Goal: Navigation & Orientation: Understand site structure

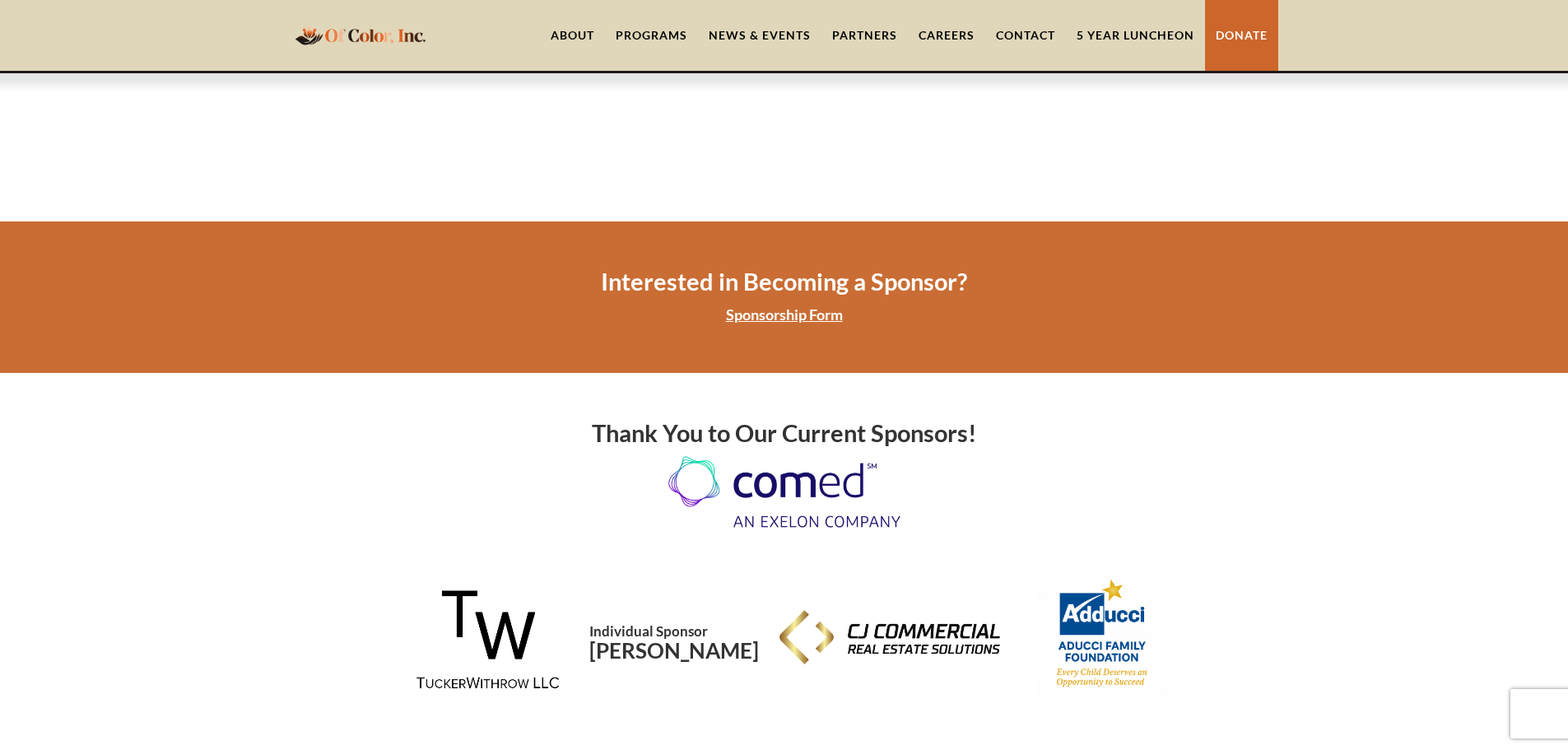
scroll to position [3293, 0]
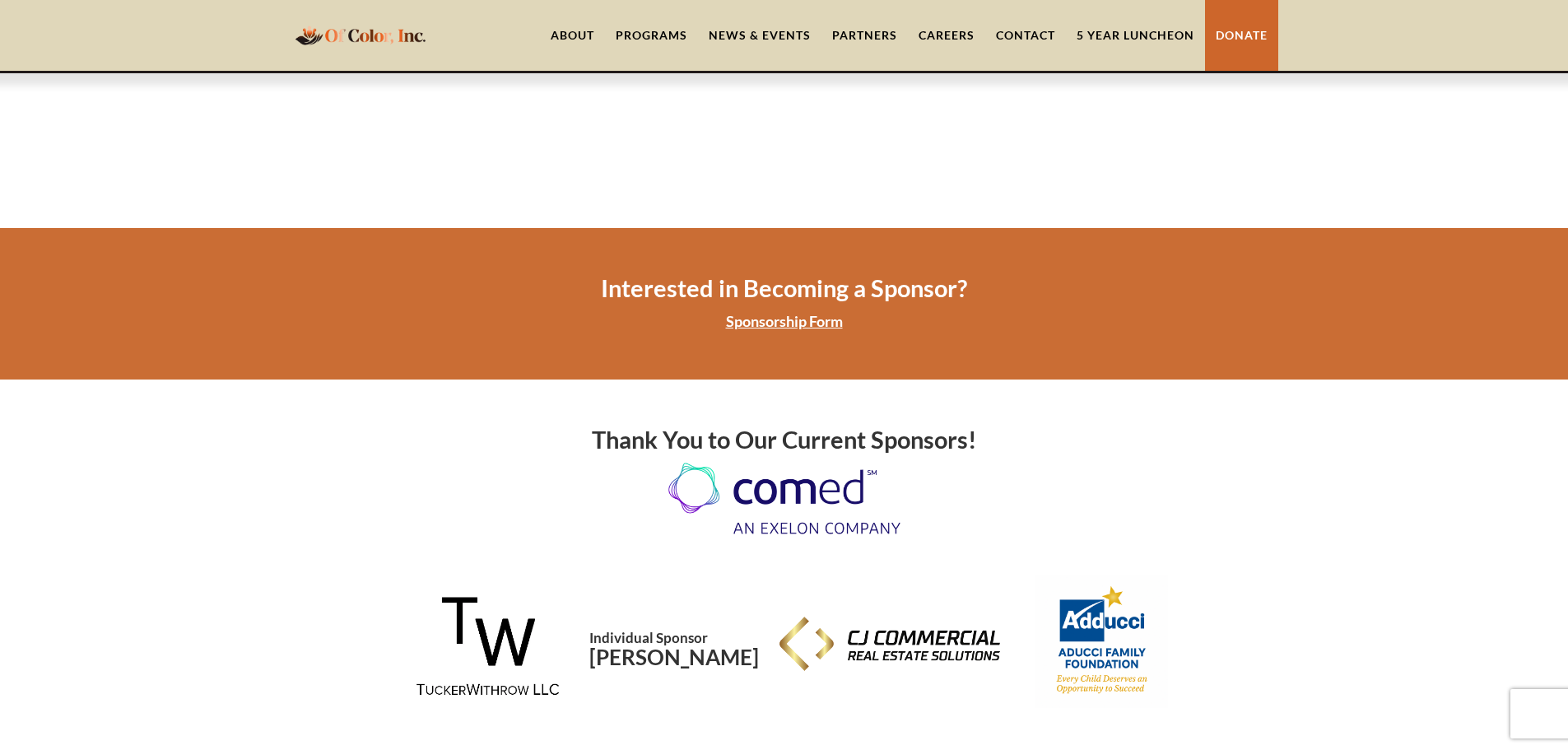
click at [564, 32] on link "About" at bounding box center [572, 35] width 65 height 71
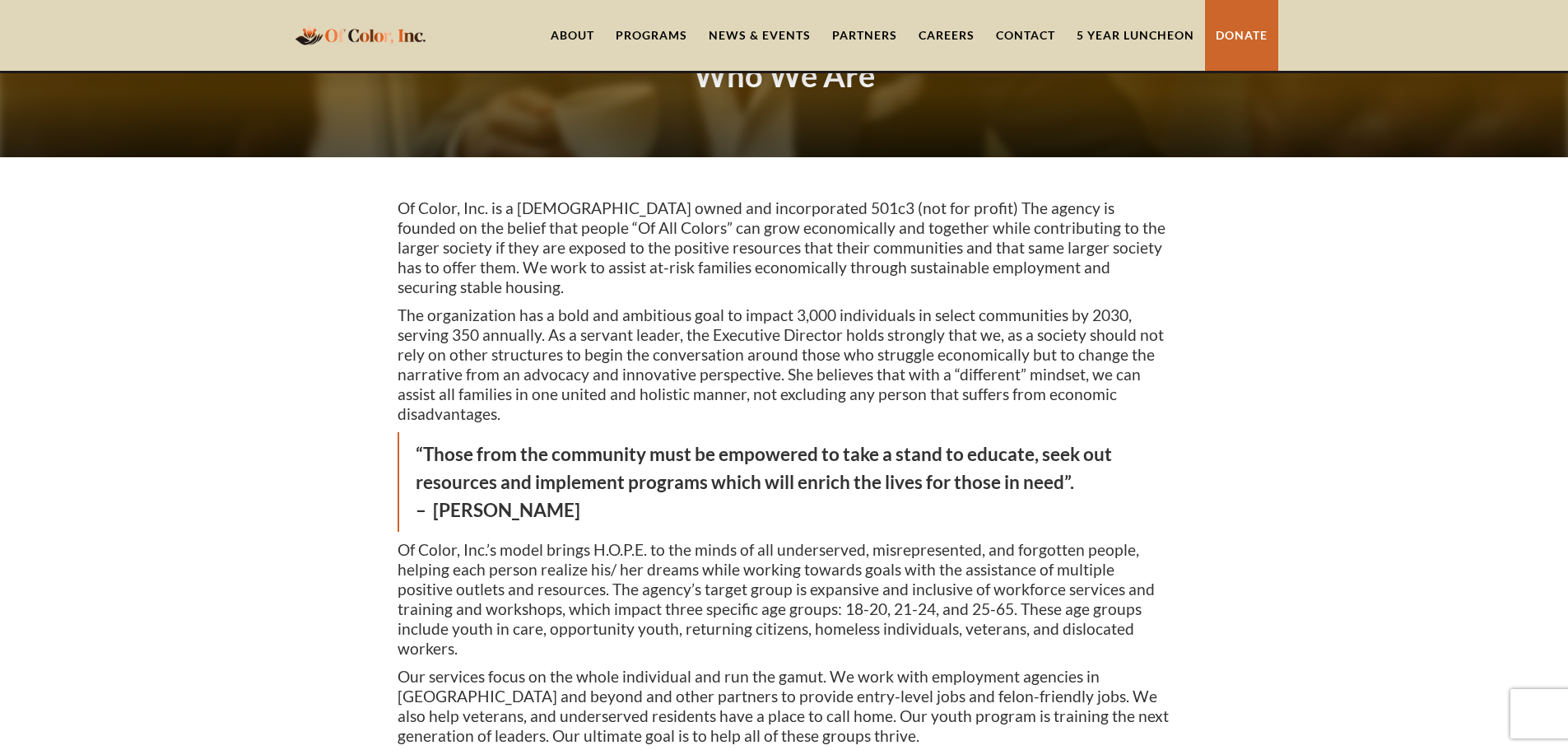
scroll to position [82, 0]
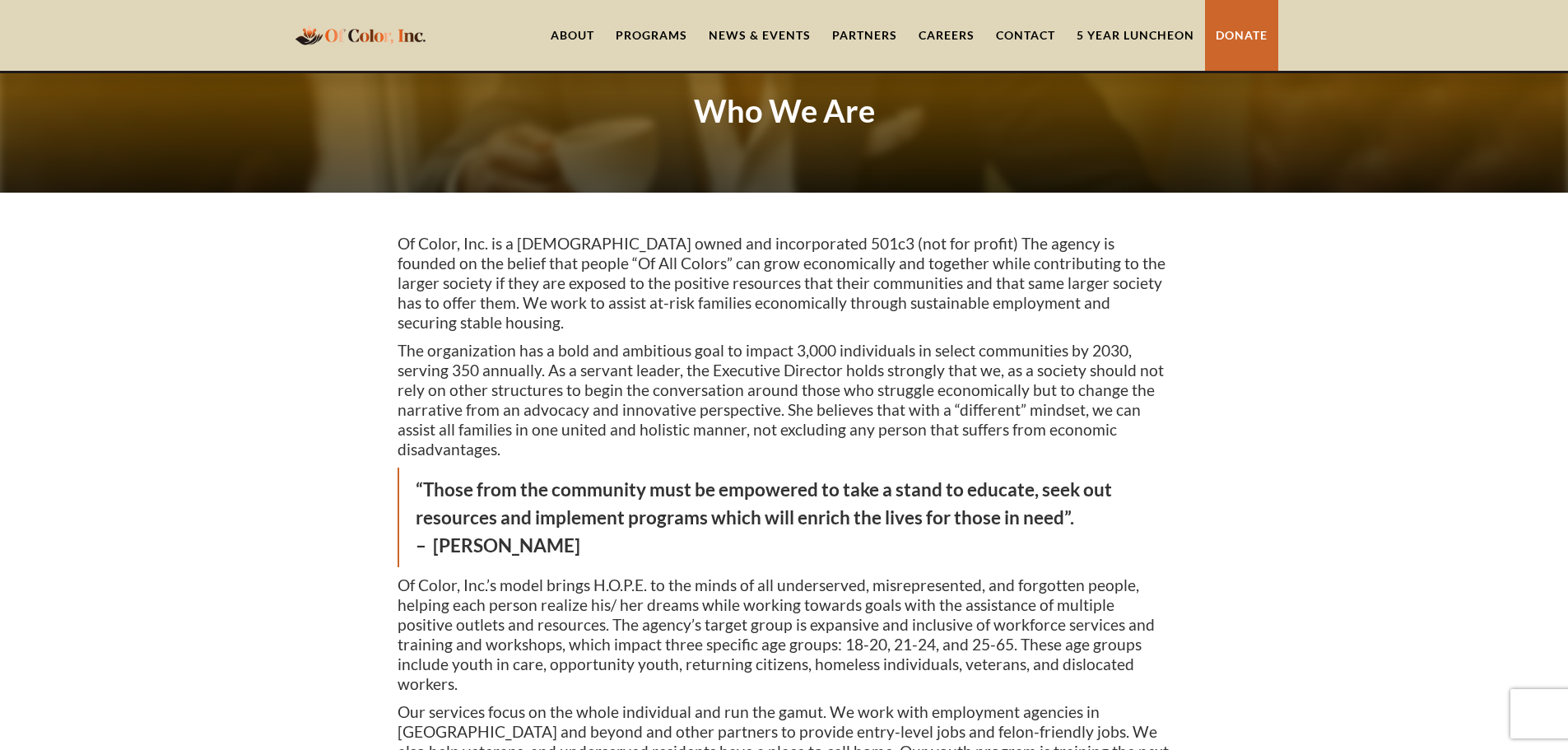
click at [957, 32] on link "Careers" at bounding box center [947, 35] width 77 height 71
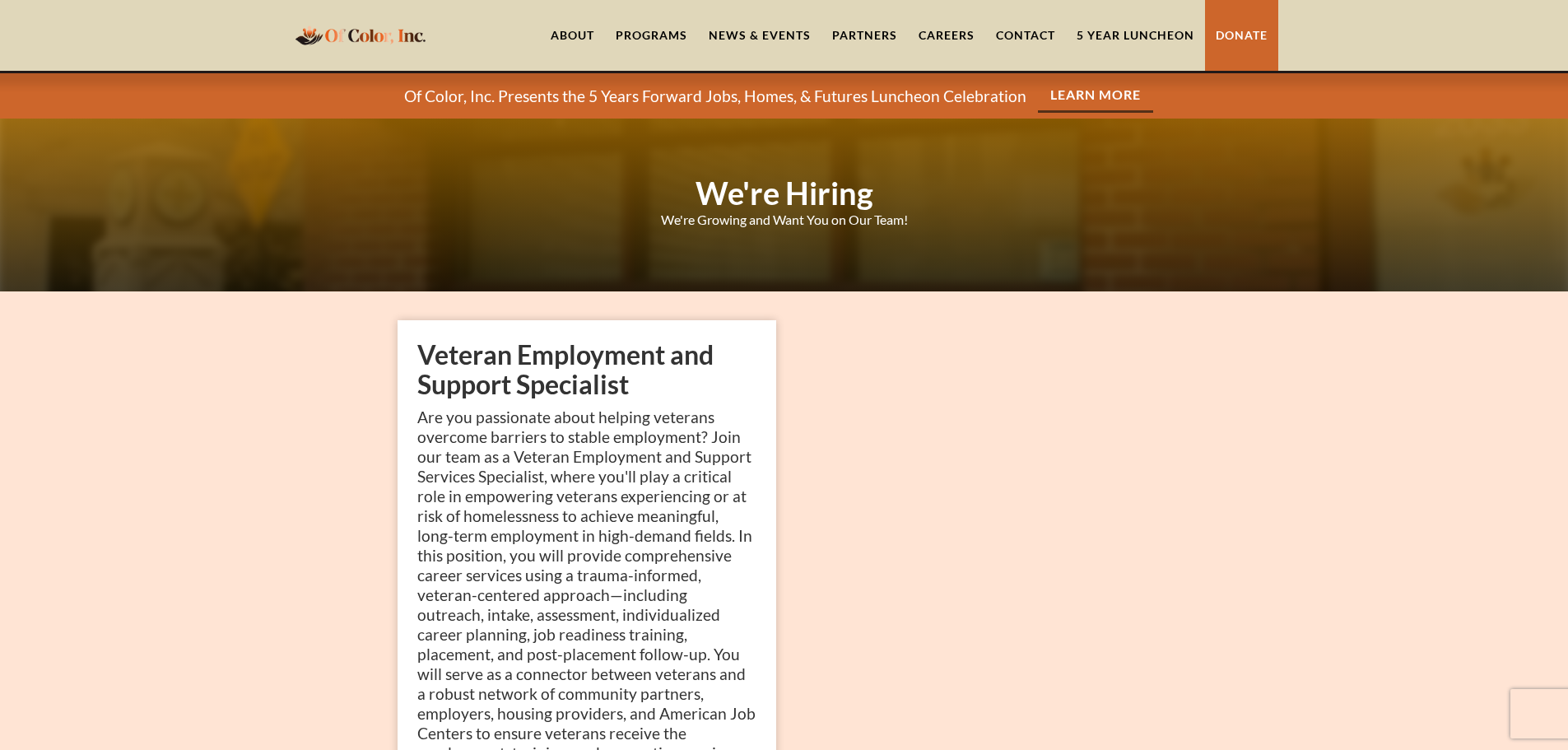
click at [570, 34] on link "About" at bounding box center [572, 35] width 65 height 71
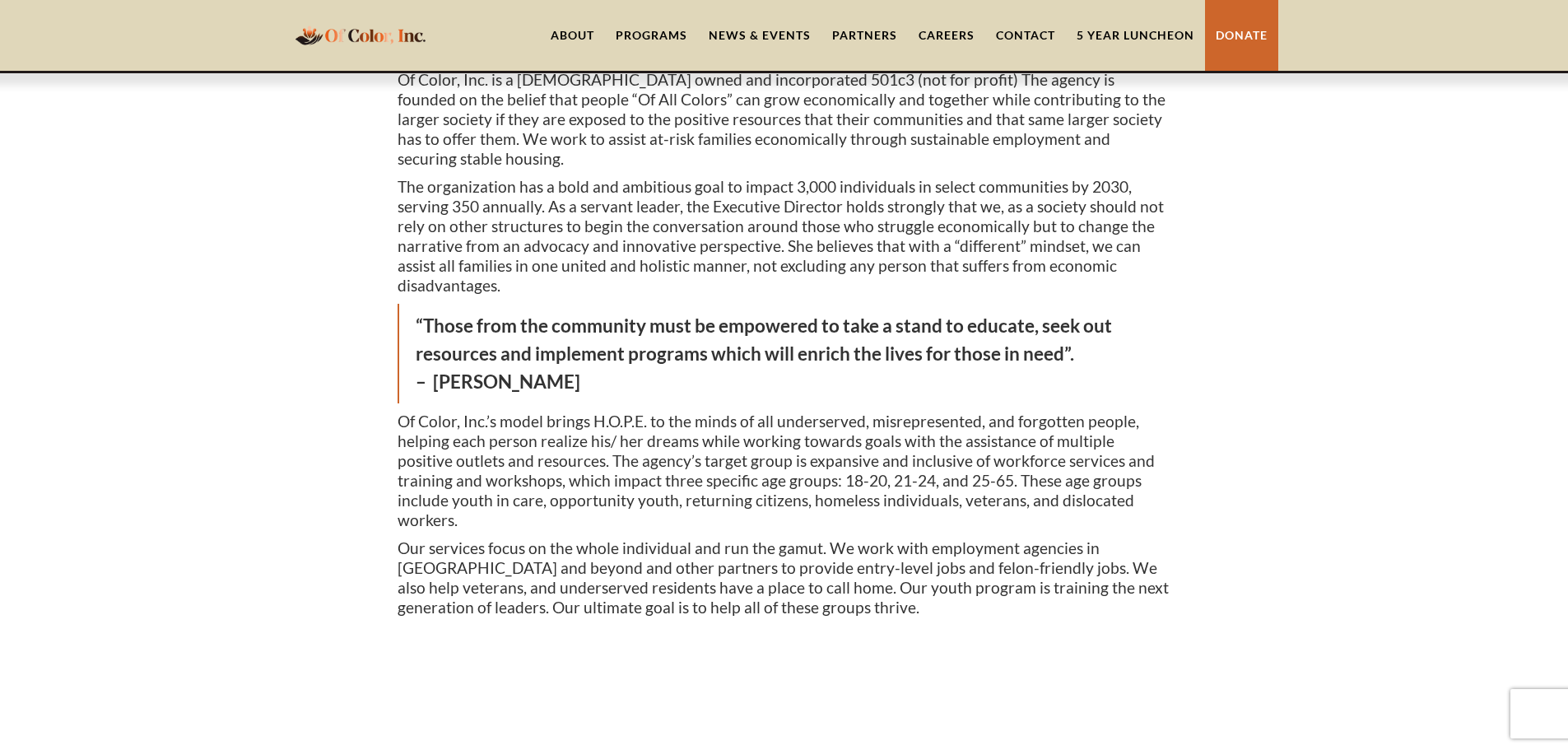
scroll to position [247, 0]
click at [869, 30] on link "Partners" at bounding box center [864, 35] width 87 height 71
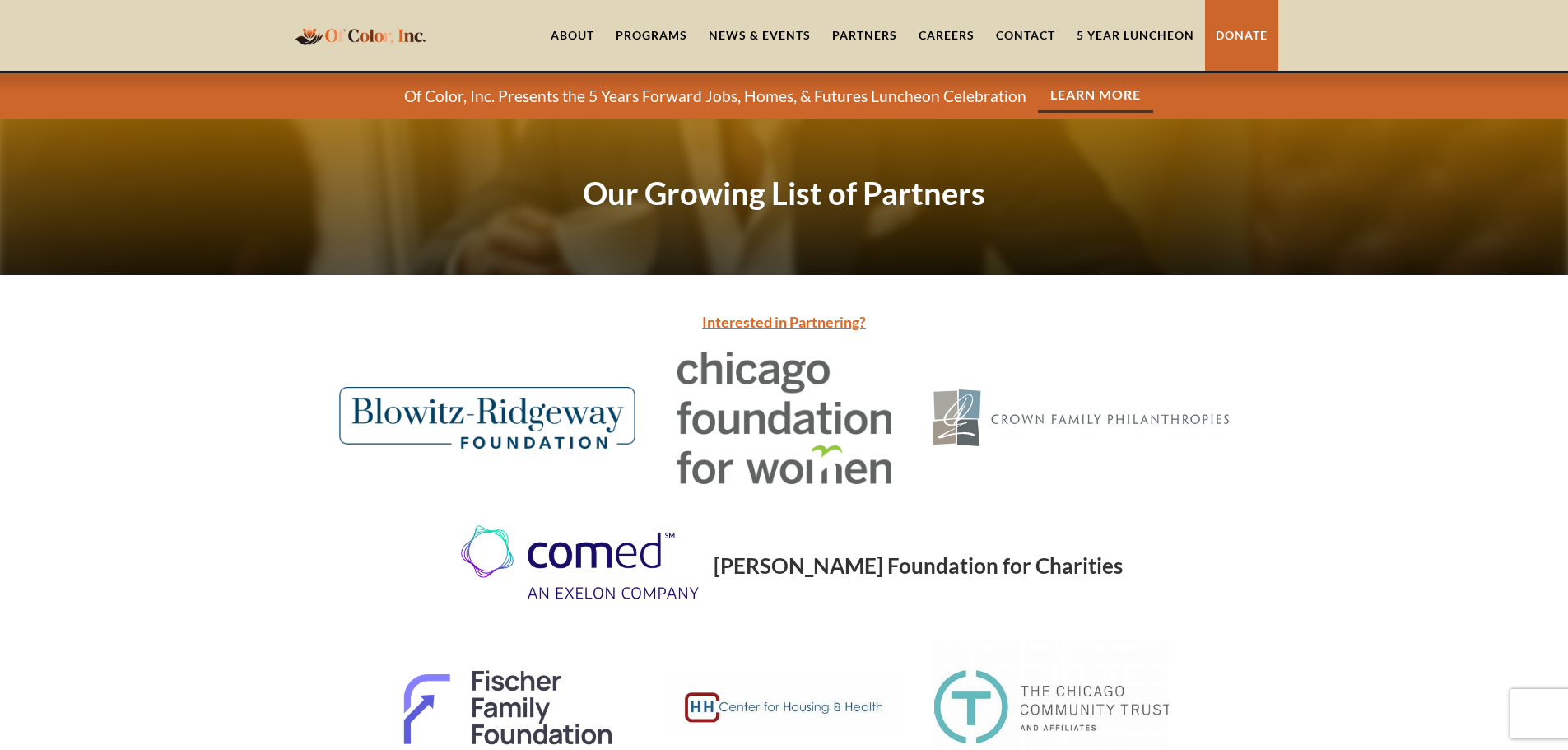
click at [945, 26] on link "Careers" at bounding box center [947, 35] width 77 height 71
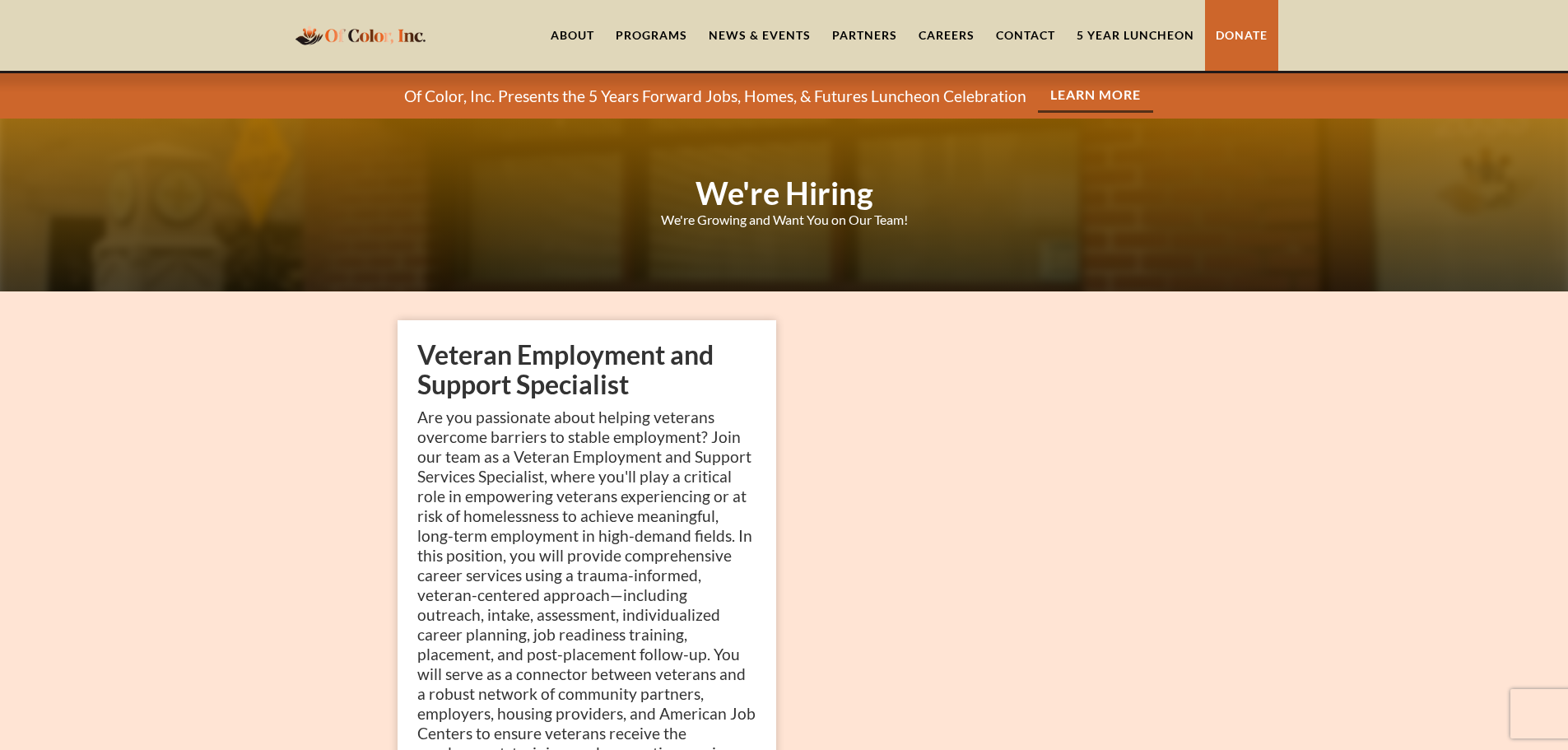
click at [858, 32] on link "Partners" at bounding box center [864, 35] width 87 height 71
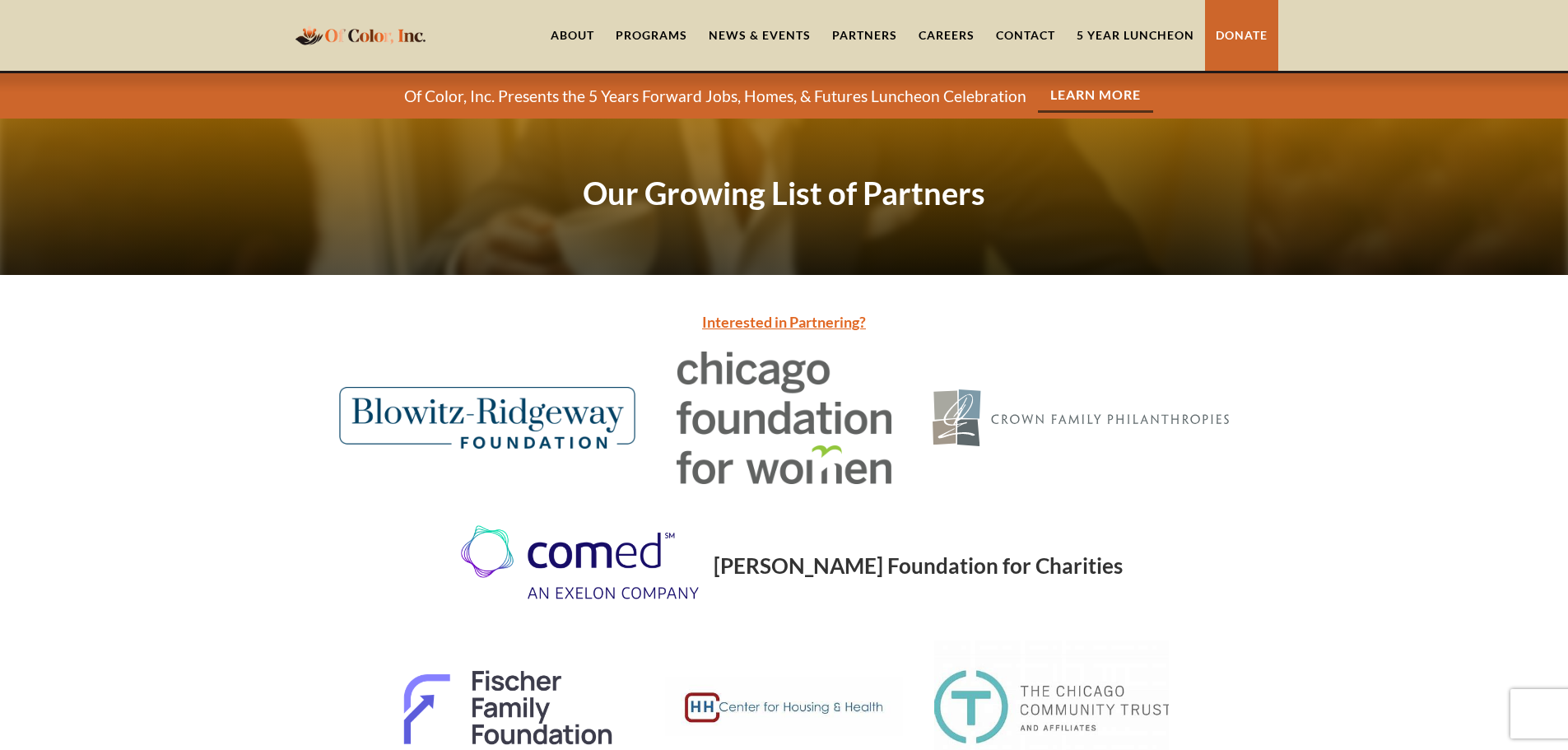
click at [752, 36] on link "News & Events" at bounding box center [760, 35] width 123 height 71
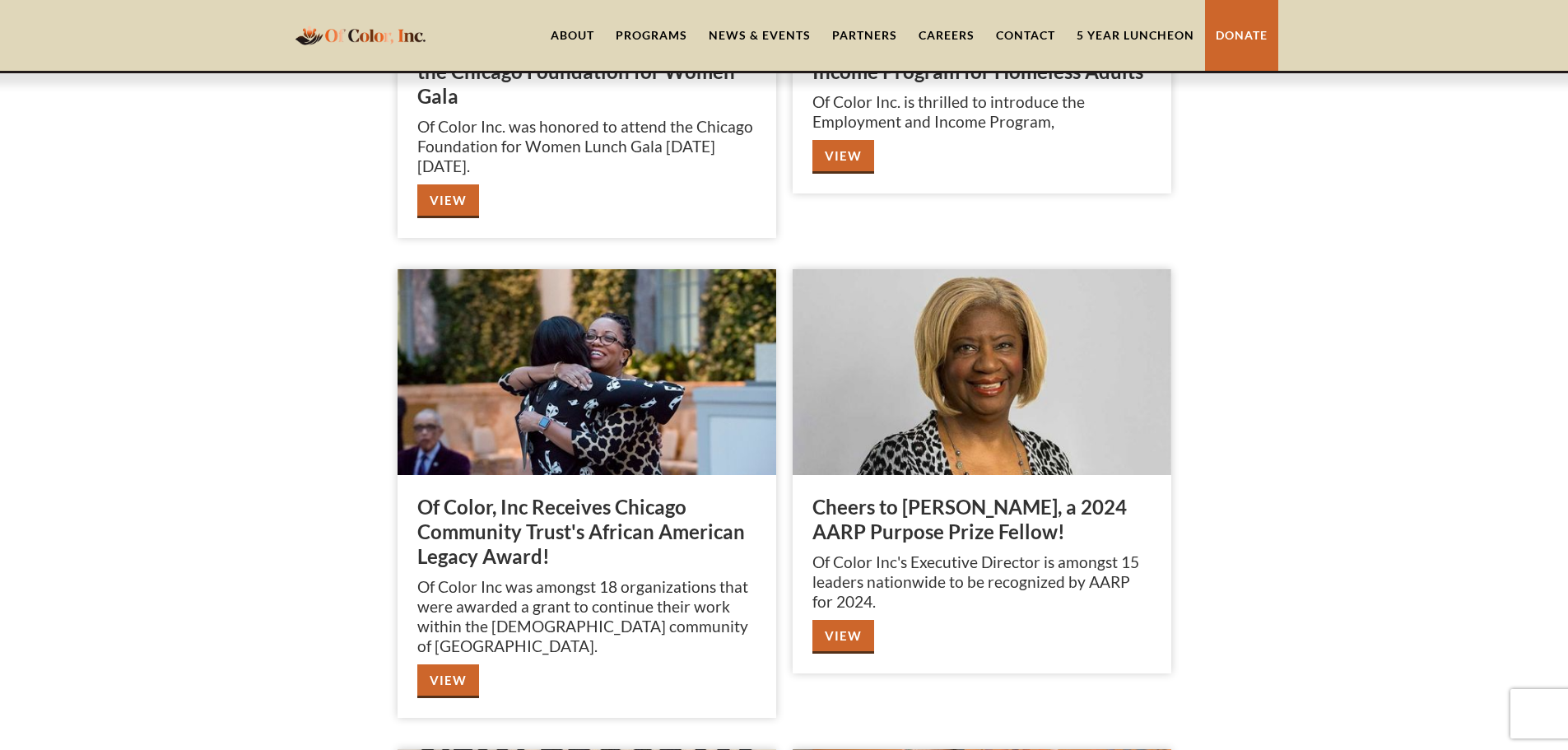
scroll to position [1399, 0]
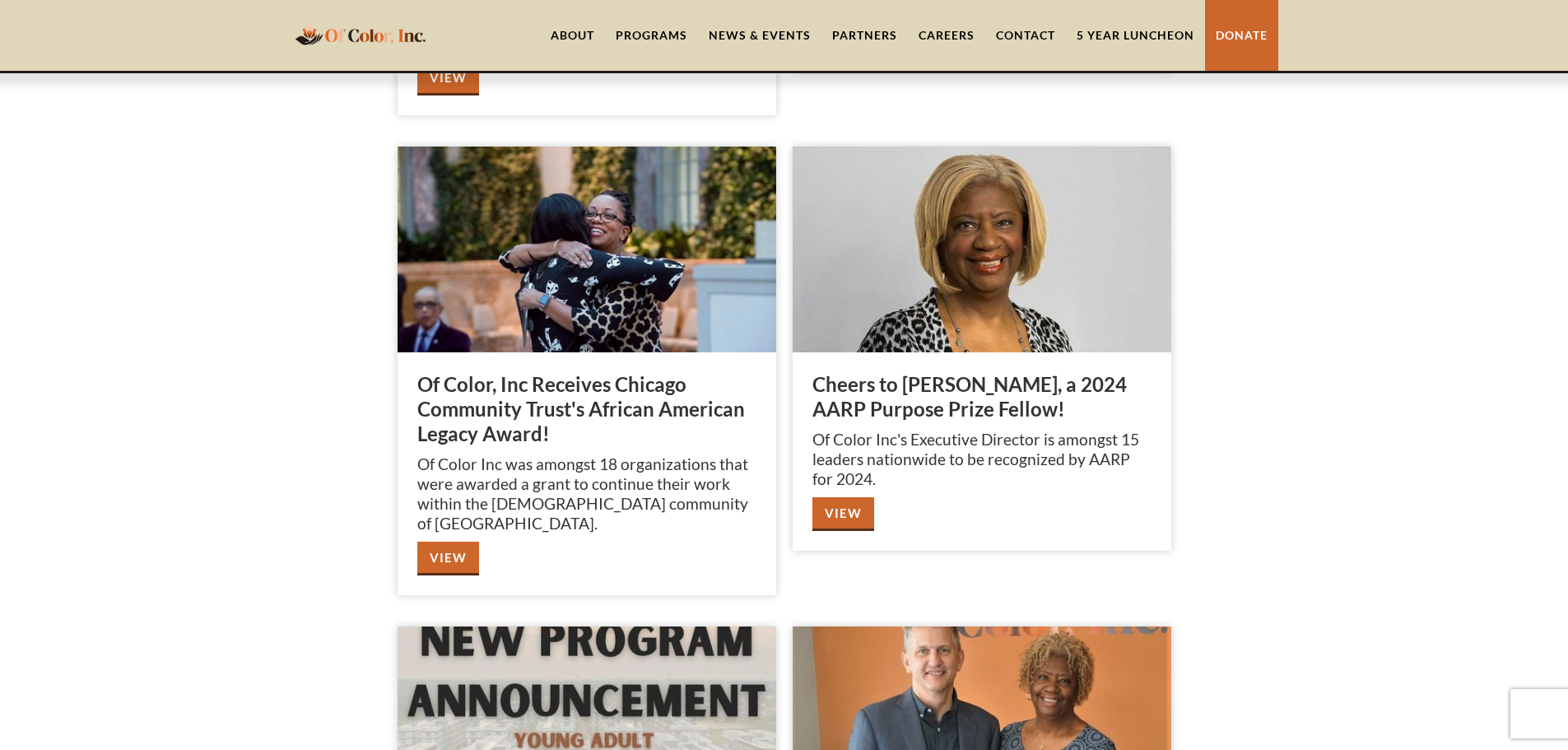
click at [459, 542] on link "View" at bounding box center [448, 558] width 62 height 34
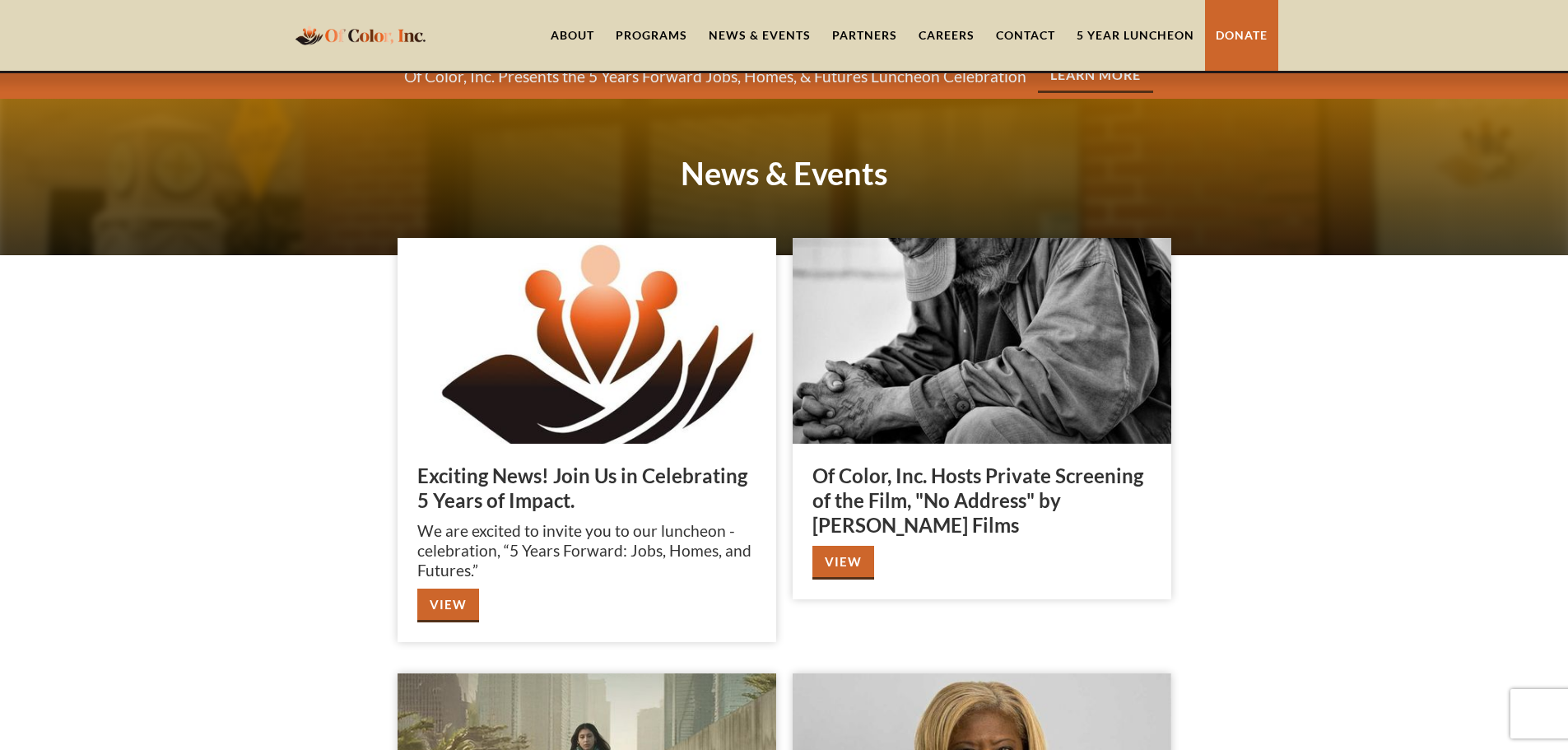
scroll to position [0, 0]
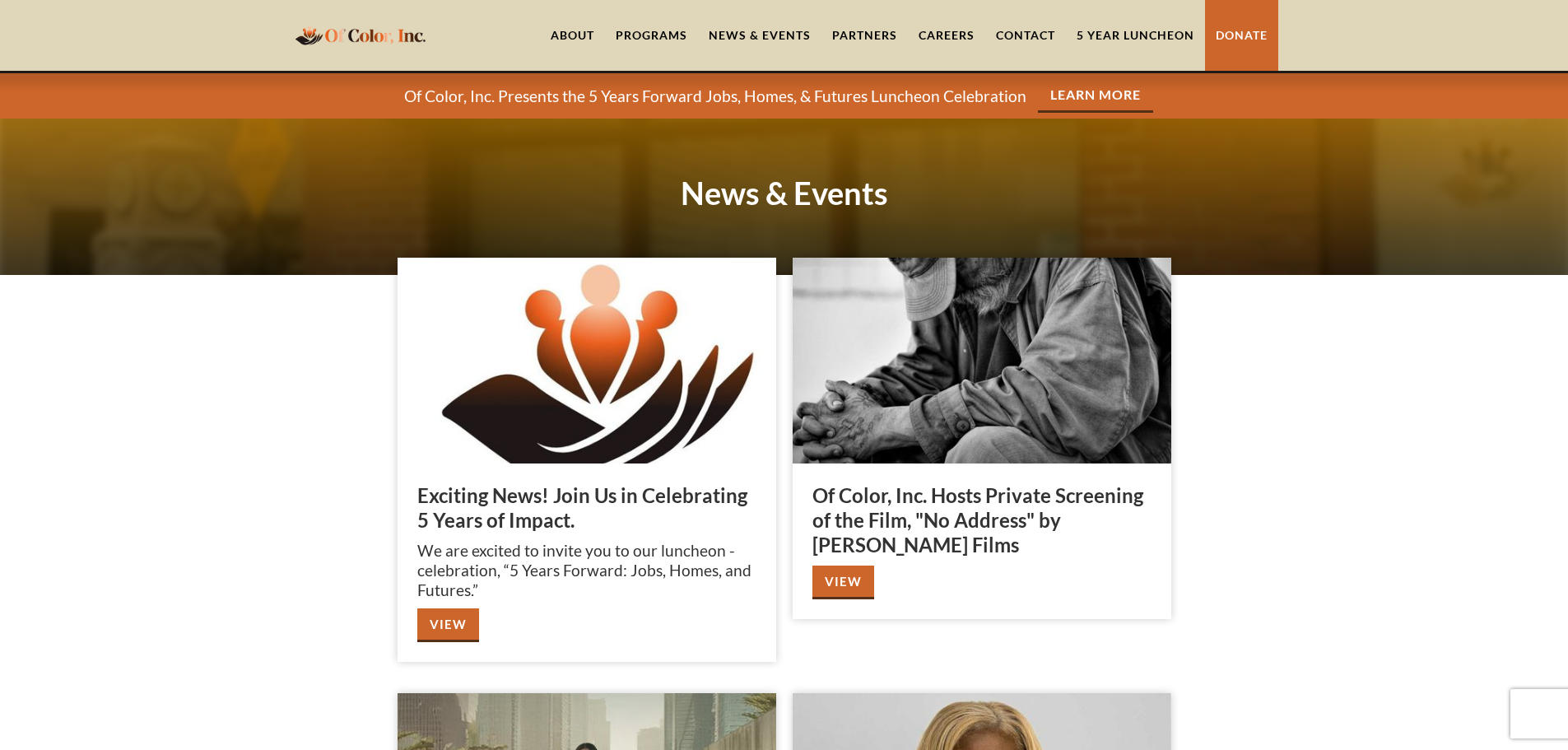
click at [676, 34] on div "Programs" at bounding box center [652, 35] width 72 height 17
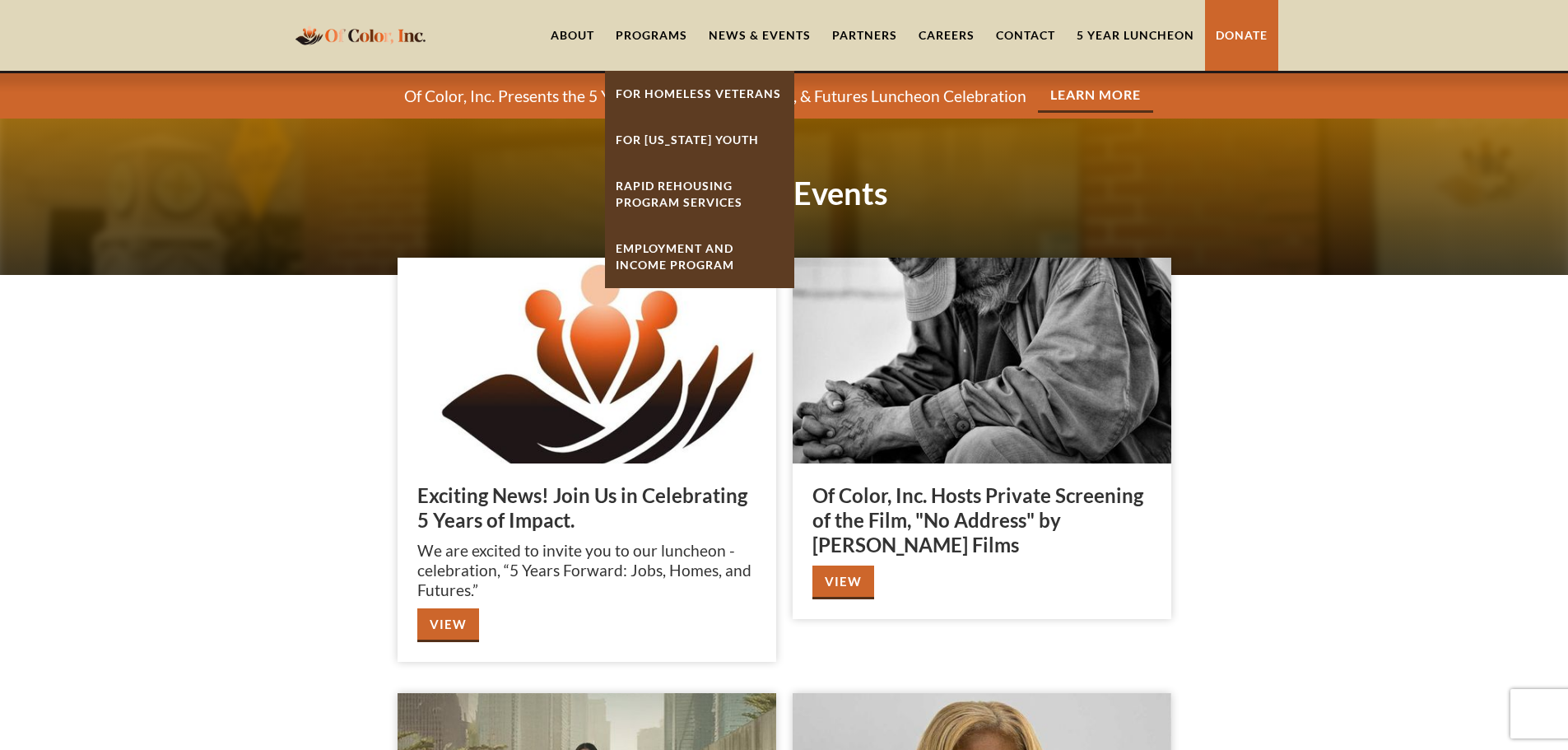
click at [868, 28] on link "Partners" at bounding box center [864, 35] width 87 height 71
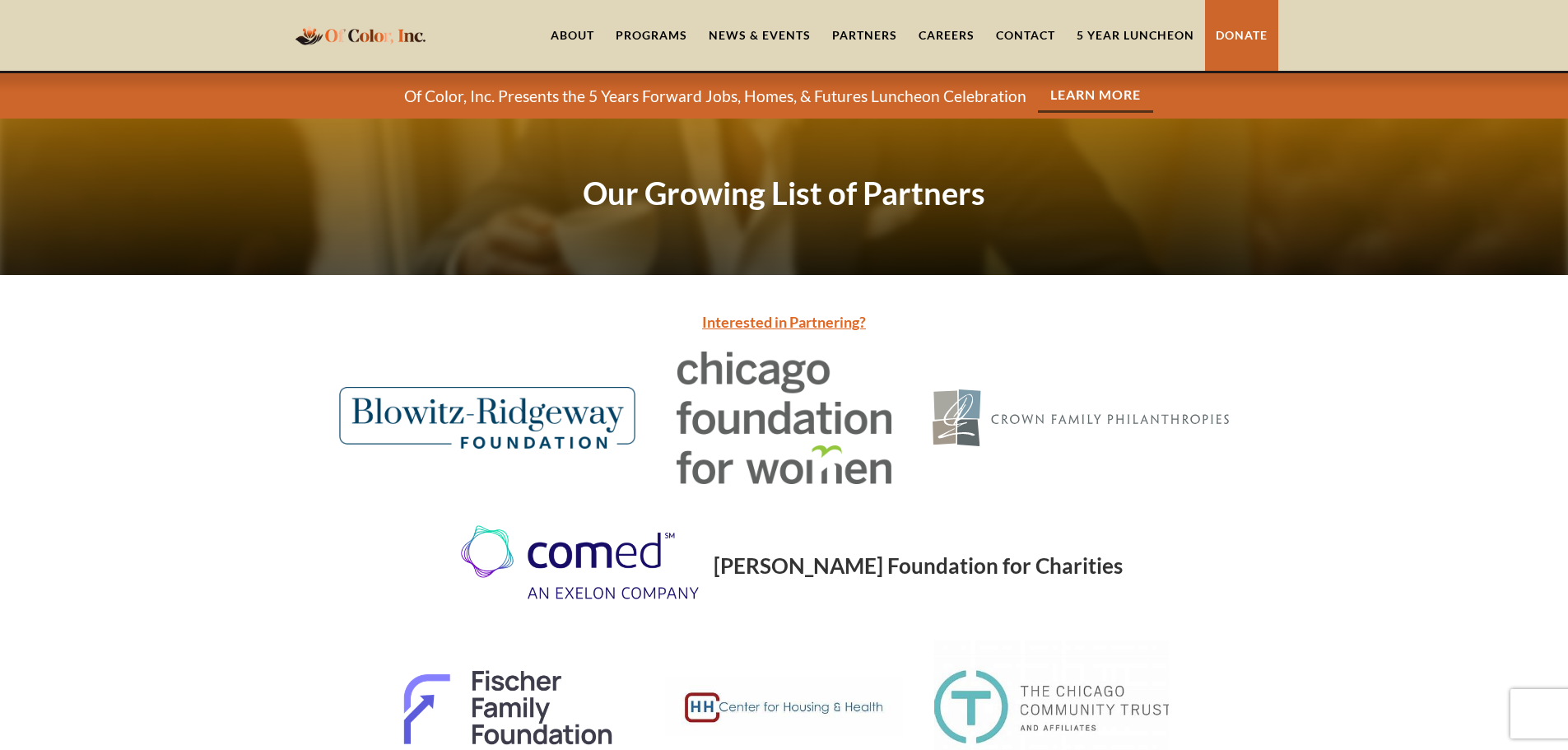
click at [573, 33] on link "About" at bounding box center [572, 35] width 65 height 71
